Goal: Information Seeking & Learning: Find specific fact

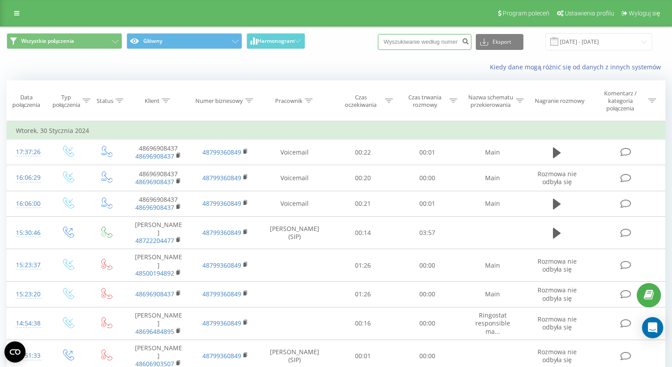
click at [413, 44] on input at bounding box center [425, 42] width 94 height 16
paste input "48662273333"
click at [403, 37] on input "48662273333" at bounding box center [425, 42] width 94 height 16
type input "662273333"
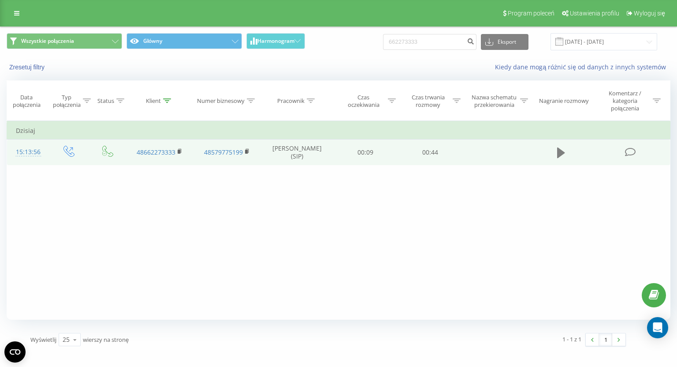
click at [565, 155] on icon at bounding box center [562, 152] width 8 height 12
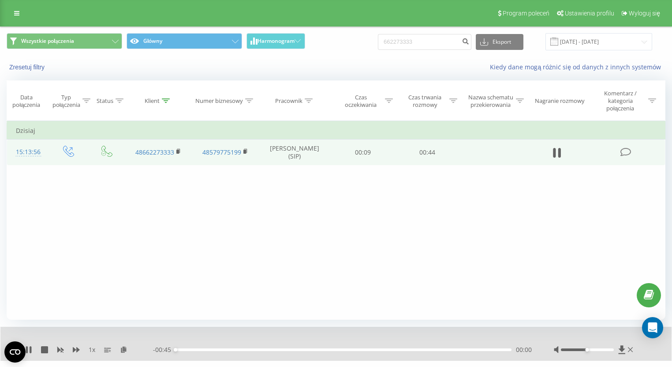
drag, startPoint x: 580, startPoint y: 278, endPoint x: 546, endPoint y: 352, distance: 81.1
click at [580, 278] on div "Filtruj według warunków Jest równe Wprowadź wartość Anuluj OK Filtruj według wa…" at bounding box center [336, 220] width 659 height 198
drag, startPoint x: 593, startPoint y: 349, endPoint x: 623, endPoint y: 354, distance: 30.3
click at [618, 349] on div at bounding box center [594, 349] width 81 height 9
